Goal: Check status: Check status

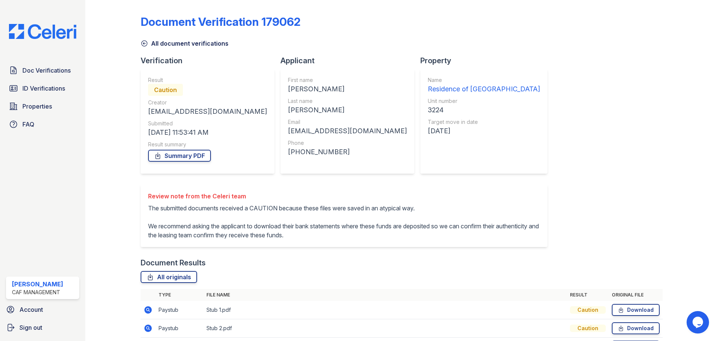
scroll to position [66, 0]
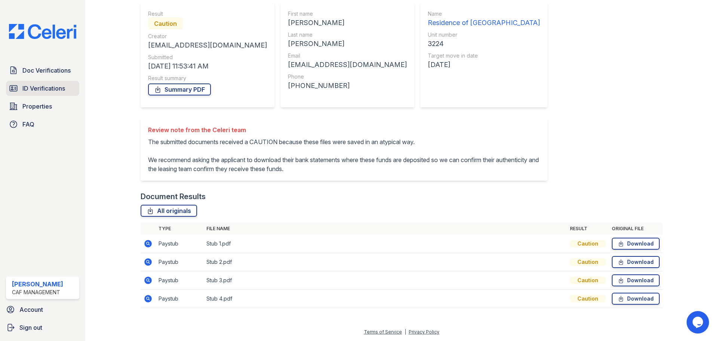
click at [34, 94] on link "ID Verifications" at bounding box center [42, 88] width 73 height 15
click at [36, 92] on span "ID Verifications" at bounding box center [43, 88] width 43 height 9
click at [62, 89] on span "ID Verifications" at bounding box center [43, 88] width 43 height 9
click at [36, 36] on img at bounding box center [42, 31] width 79 height 15
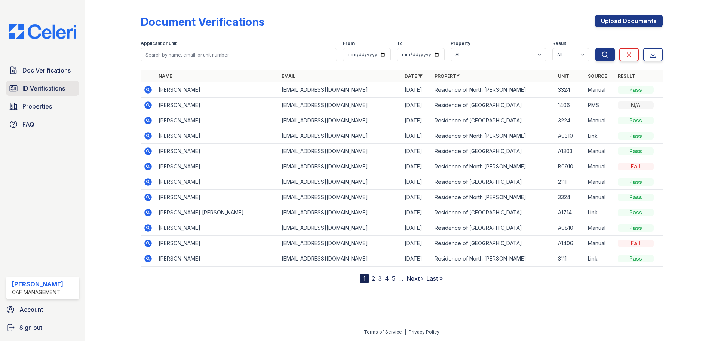
click at [60, 88] on span "ID Verifications" at bounding box center [43, 88] width 43 height 9
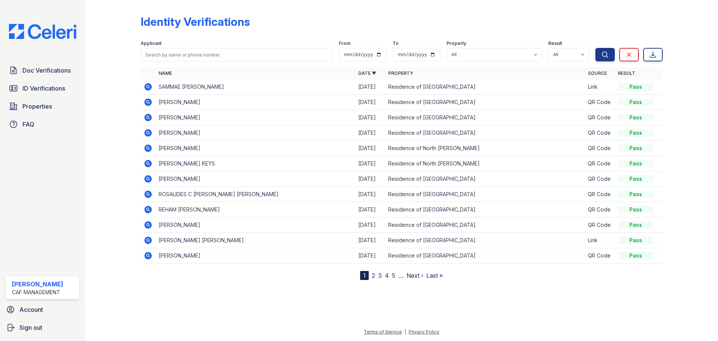
click at [147, 88] on icon at bounding box center [147, 86] width 7 height 7
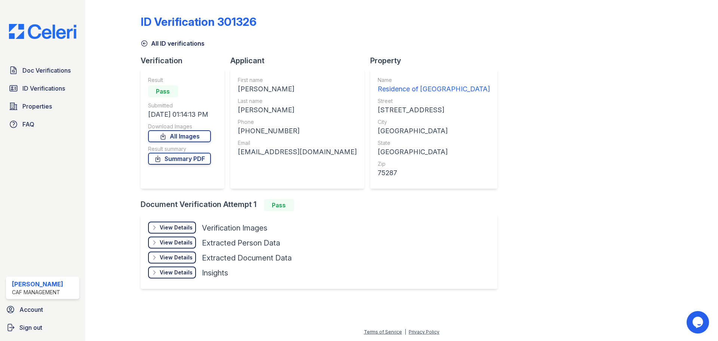
click at [173, 229] on div "View Details" at bounding box center [176, 227] width 33 height 7
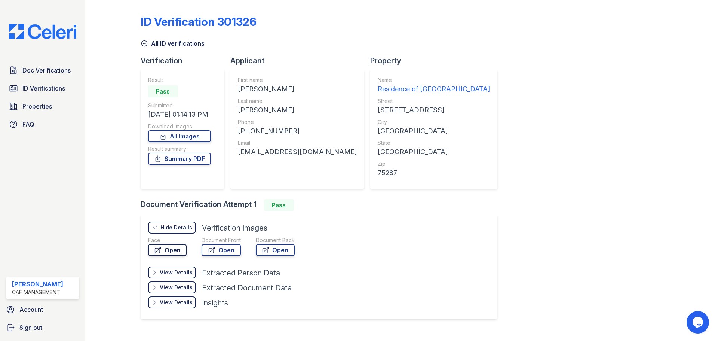
click at [172, 252] on link "Open" at bounding box center [167, 250] width 39 height 12
click at [56, 74] on span "Doc Verifications" at bounding box center [46, 70] width 48 height 9
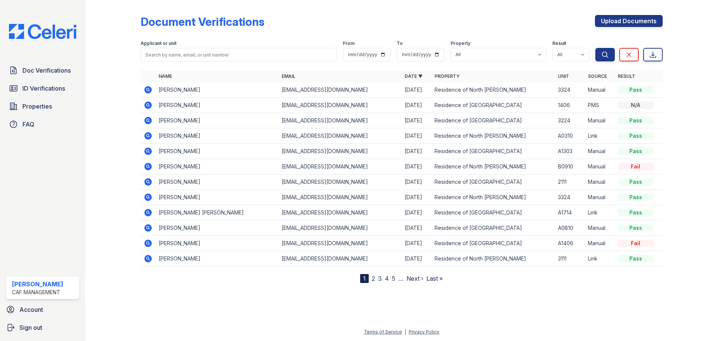
click at [149, 107] on icon at bounding box center [147, 104] width 7 height 7
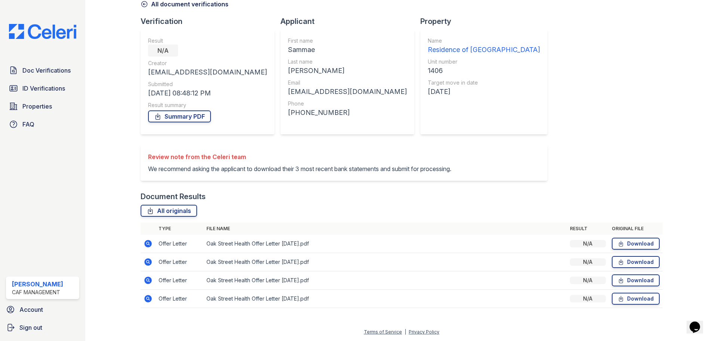
scroll to position [48, 0]
click at [149, 244] on icon at bounding box center [148, 243] width 9 height 9
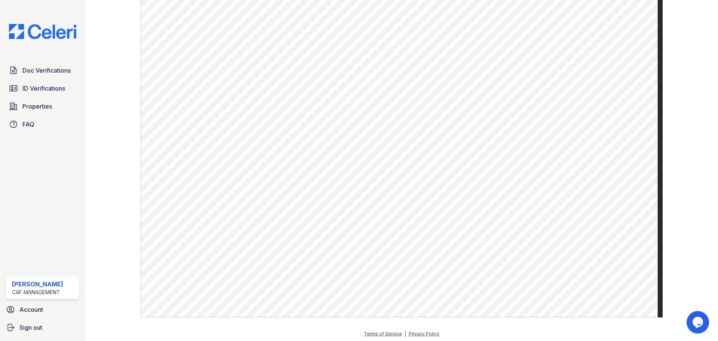
scroll to position [271, 0]
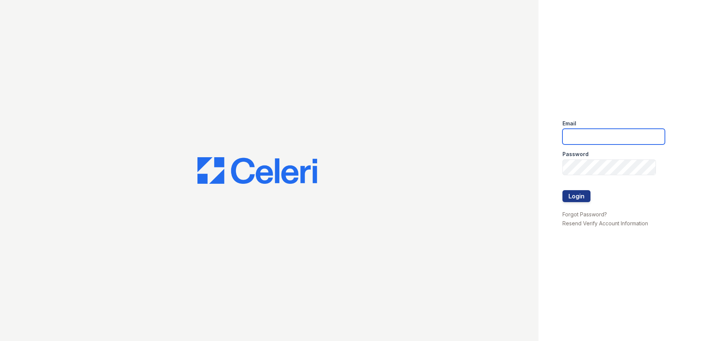
drag, startPoint x: 583, startPoint y: 137, endPoint x: 578, endPoint y: 136, distance: 5.3
click at [582, 137] on input "email" at bounding box center [614, 137] width 103 height 16
type input "[EMAIL_ADDRESS][DOMAIN_NAME]"
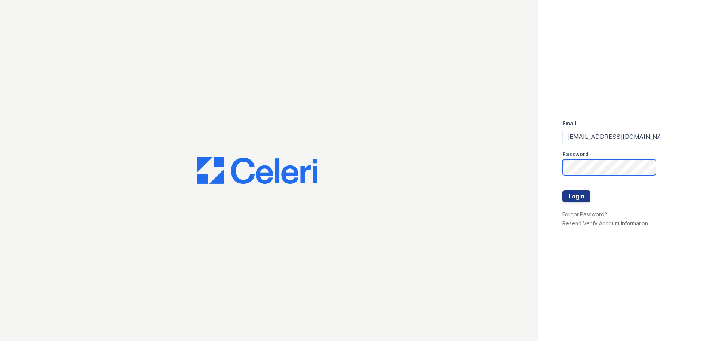
click at [401, 188] on div "Email [EMAIL_ADDRESS][DOMAIN_NAME] Password Login Forgot Password? Resend Verif…" at bounding box center [359, 170] width 718 height 341
click at [563, 190] on button "Login" at bounding box center [577, 196] width 28 height 12
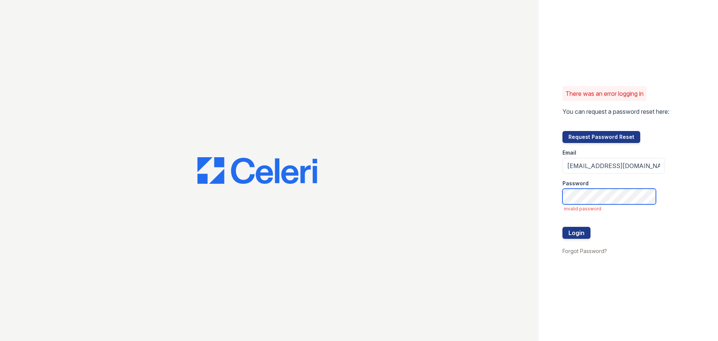
click at [563, 227] on button "Login" at bounding box center [577, 233] width 28 height 12
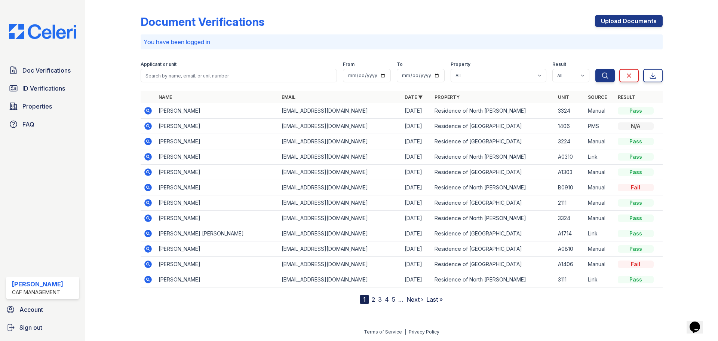
click at [147, 205] on icon at bounding box center [147, 202] width 7 height 7
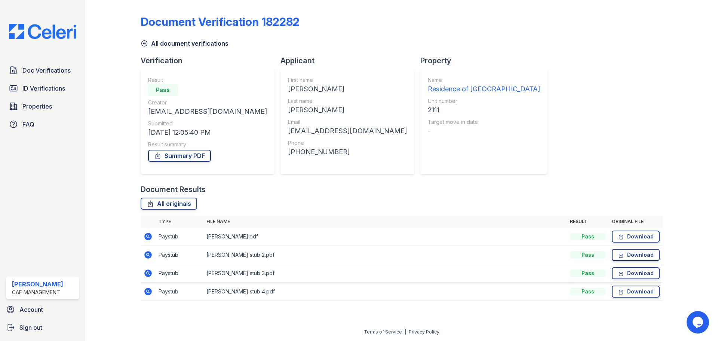
click at [148, 239] on icon at bounding box center [147, 236] width 7 height 7
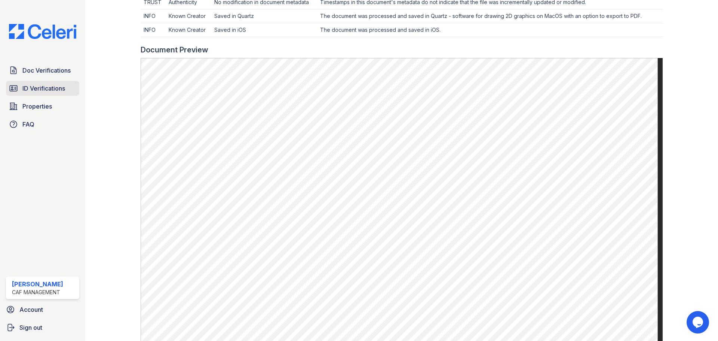
click at [42, 89] on span "ID Verifications" at bounding box center [43, 88] width 43 height 9
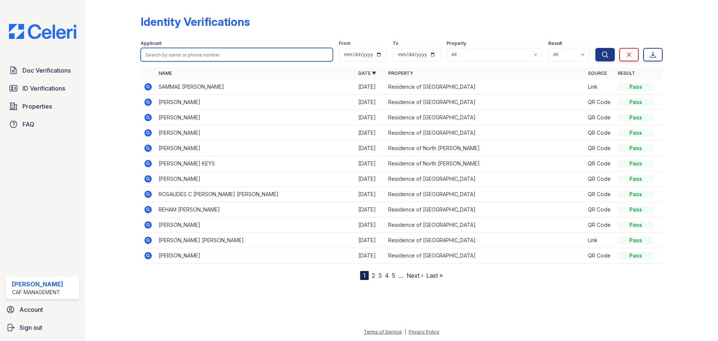
click at [193, 56] on input "search" at bounding box center [237, 54] width 192 height 13
type input "[PERSON_NAME]"
click at [596, 48] on button "Search" at bounding box center [605, 54] width 19 height 13
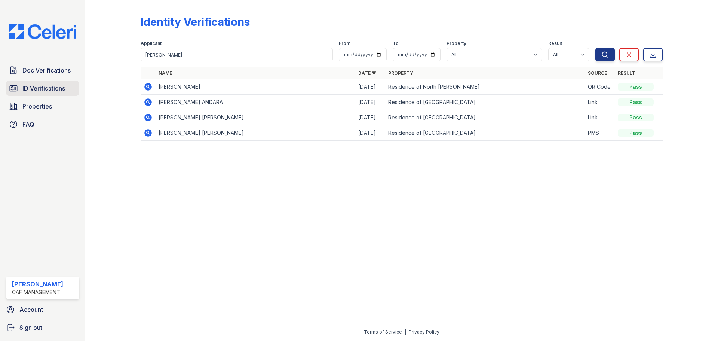
click at [50, 85] on span "ID Verifications" at bounding box center [43, 88] width 43 height 9
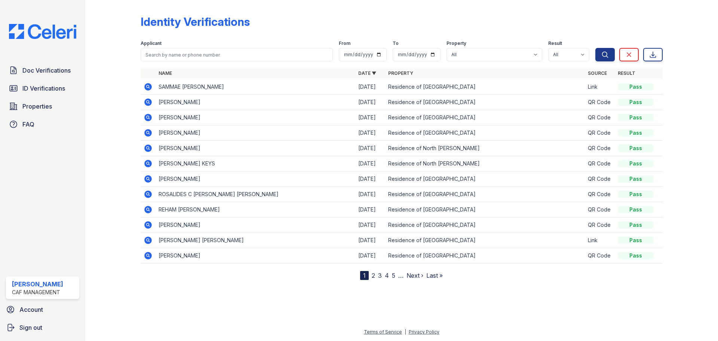
click at [151, 86] on icon at bounding box center [147, 86] width 7 height 7
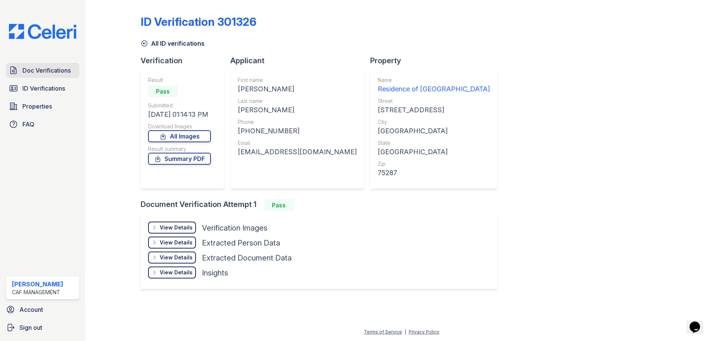
click at [39, 72] on span "Doc Verifications" at bounding box center [46, 70] width 48 height 9
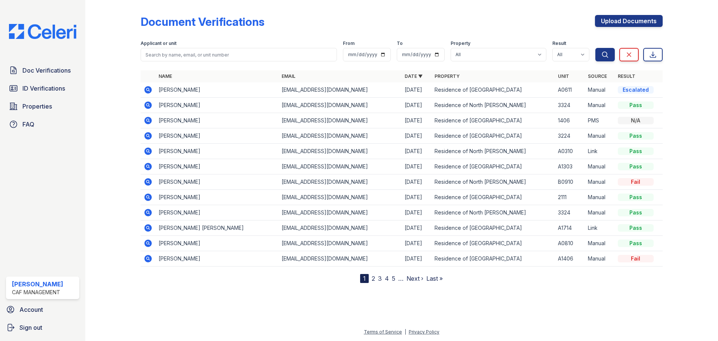
click at [150, 260] on icon at bounding box center [148, 258] width 9 height 9
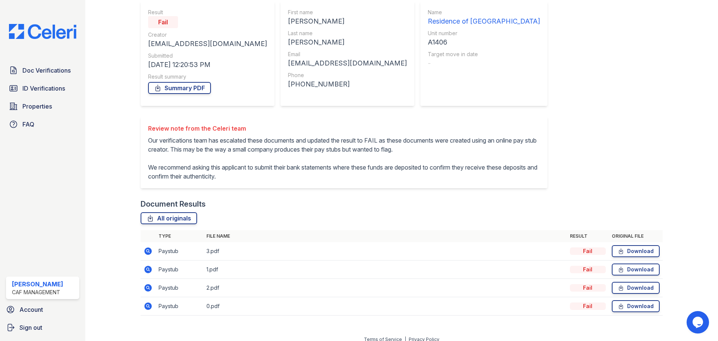
scroll to position [84, 0]
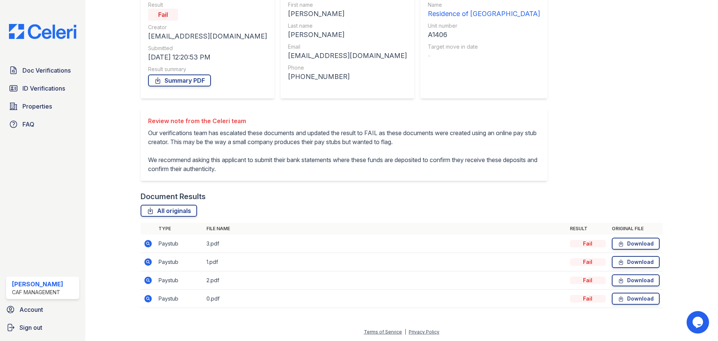
click at [146, 244] on icon at bounding box center [148, 243] width 9 height 9
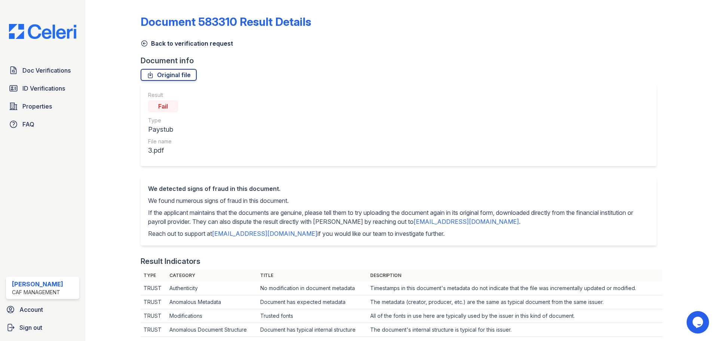
click at [144, 45] on icon at bounding box center [144, 43] width 7 height 7
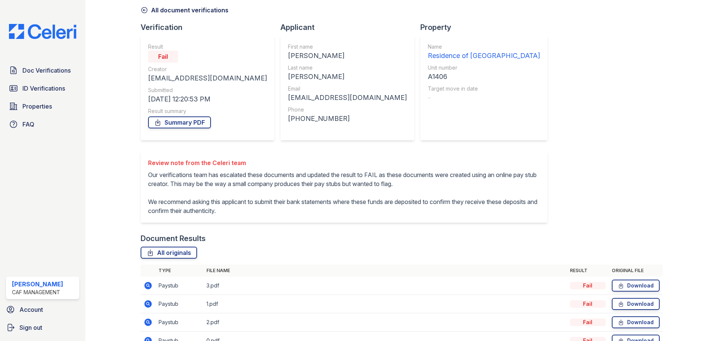
scroll to position [84, 0]
